Goal: Navigation & Orientation: Find specific page/section

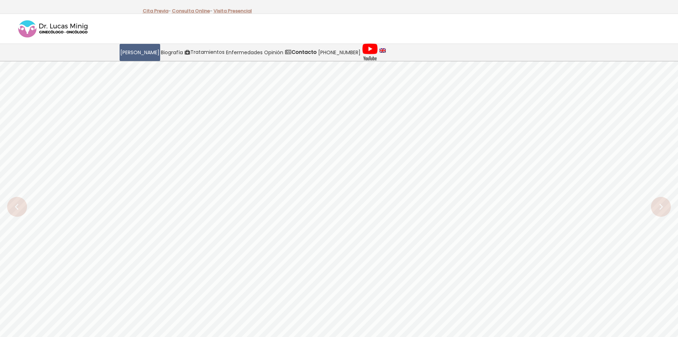
drag, startPoint x: 0, startPoint y: 0, endPoint x: 327, endPoint y: 173, distance: 369.6
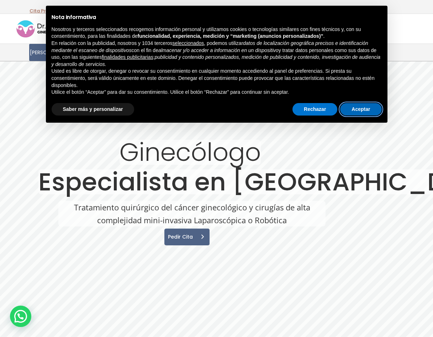
click at [367, 108] on button "Aceptar" at bounding box center [360, 109] width 41 height 13
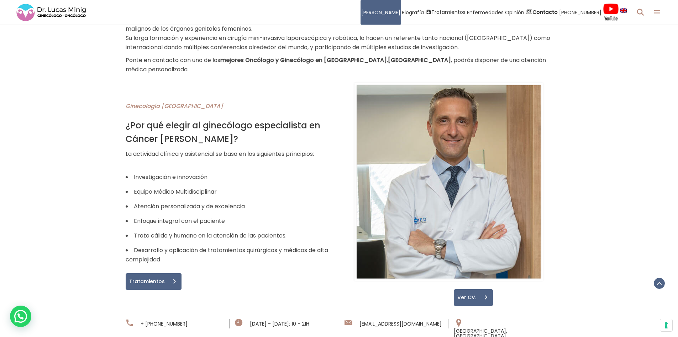
scroll to position [407, 0]
click at [657, 76] on div "Ginecología [GEOGRAPHIC_DATA] ¿Por qué elegir al ginecólogo especialista en Cán…" at bounding box center [339, 189] width 678 height 231
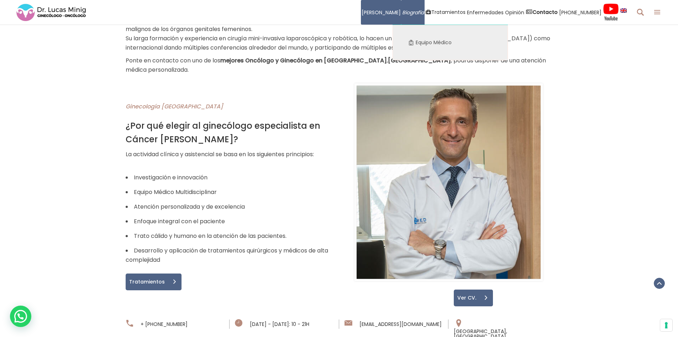
click at [414, 7] on link "Biografía" at bounding box center [413, 12] width 23 height 25
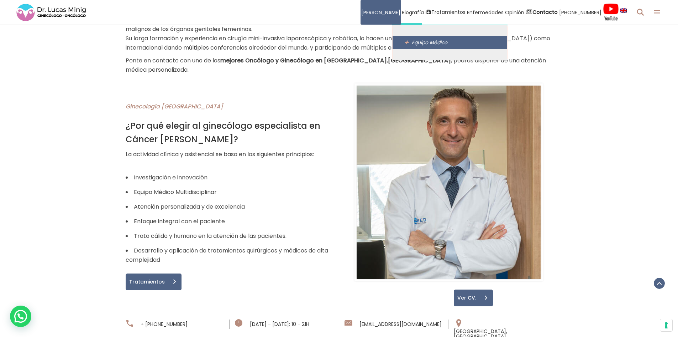
click at [422, 45] on span "Equipo Médico" at bounding box center [430, 42] width 36 height 7
